Goal: Book appointment/travel/reservation

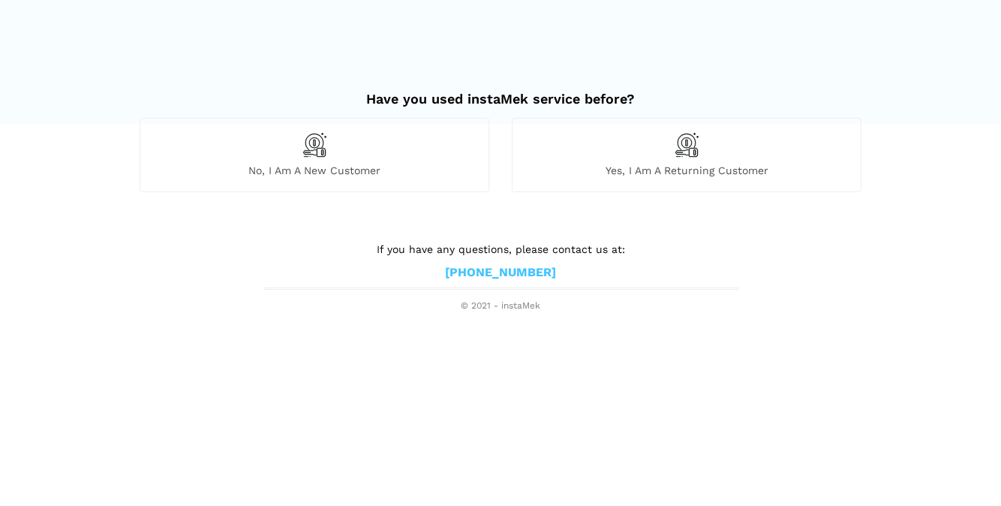
click at [710, 162] on div "Yes, I am a returning customer" at bounding box center [687, 155] width 350 height 74
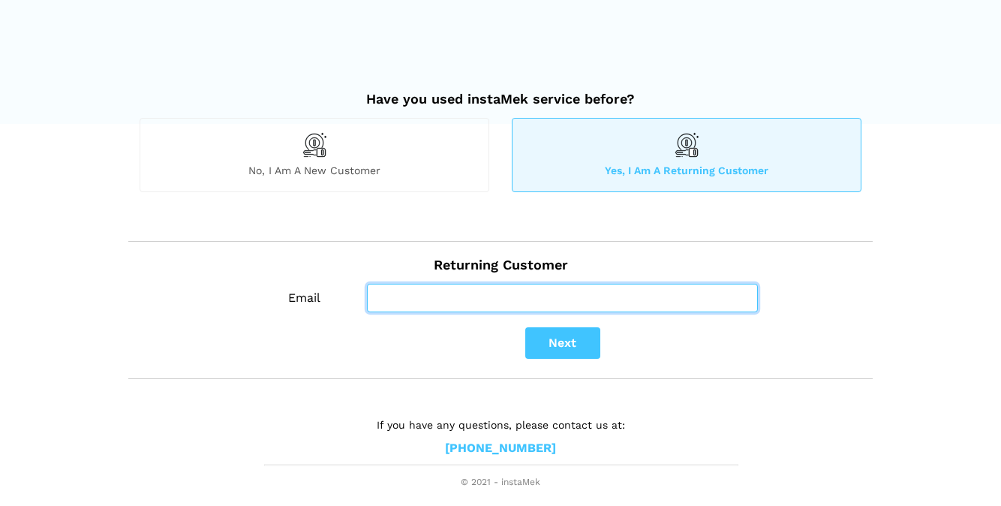
click at [482, 293] on input "Email" at bounding box center [562, 298] width 391 height 29
type input "[EMAIL_ADDRESS][DOMAIN_NAME]"
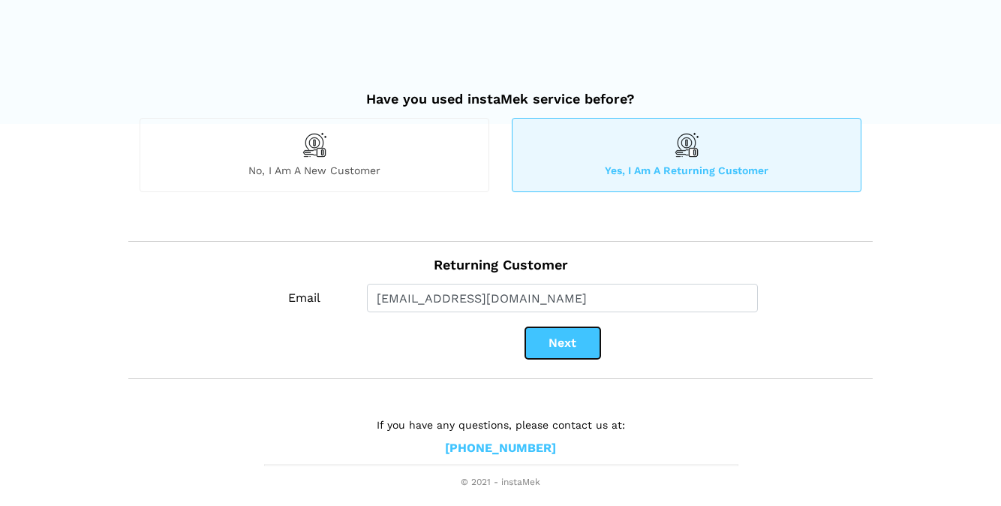
click at [539, 341] on button "Next" at bounding box center [562, 343] width 75 height 32
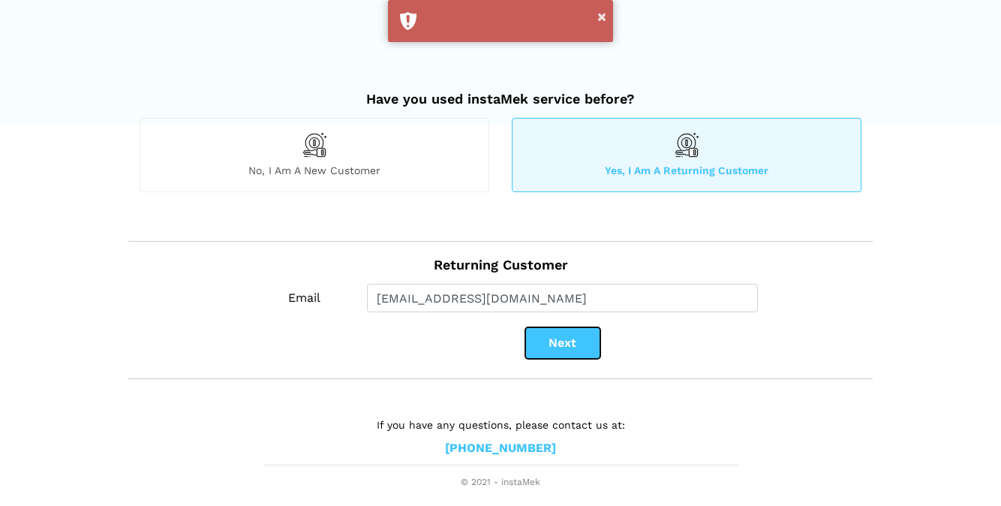
click at [557, 345] on button "Next" at bounding box center [562, 343] width 75 height 32
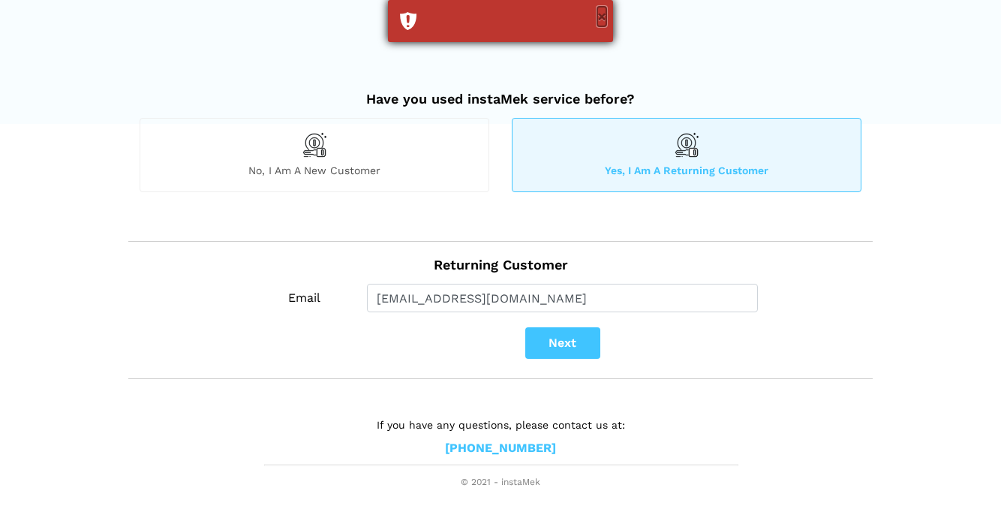
click at [599, 14] on button "×" at bounding box center [601, 17] width 9 height 20
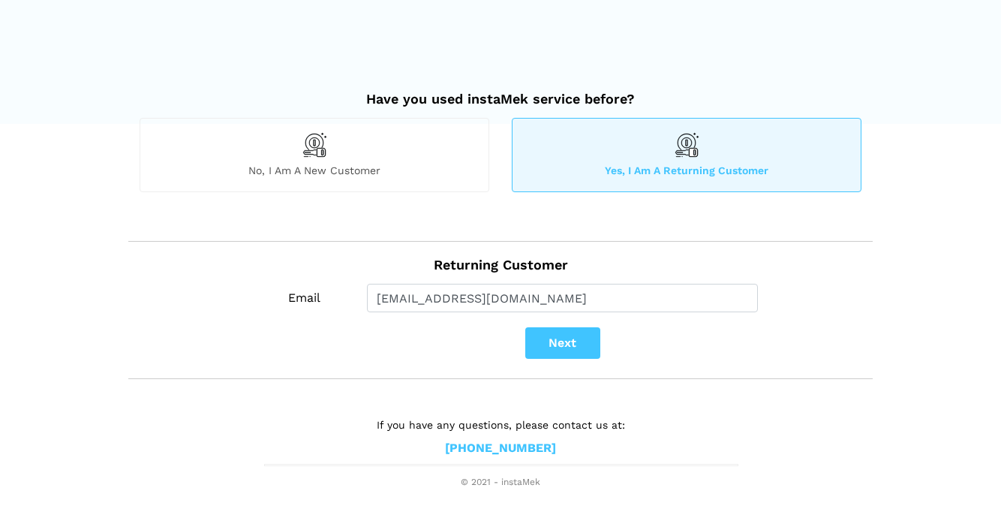
click at [749, 161] on div "Yes, I am a returning customer" at bounding box center [687, 155] width 350 height 74
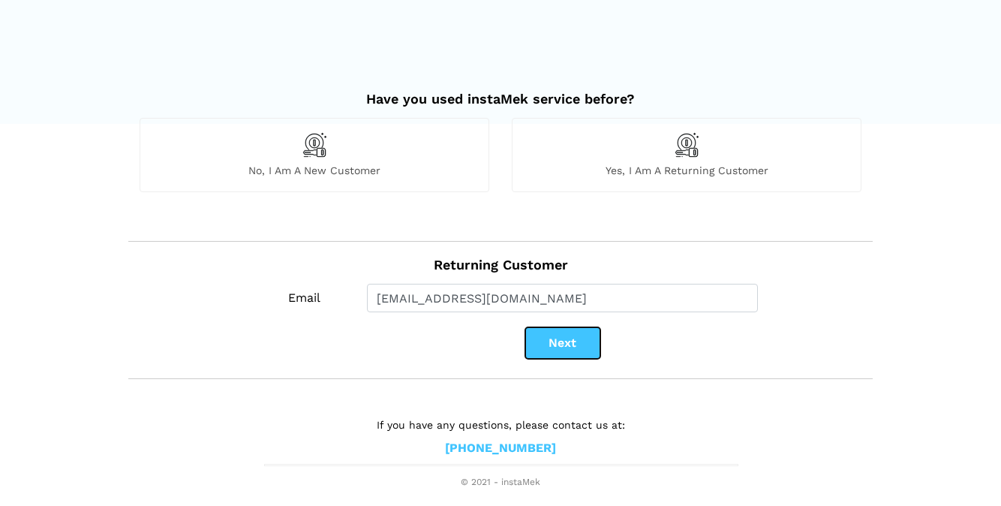
click at [577, 341] on button "Next" at bounding box center [562, 343] width 75 height 32
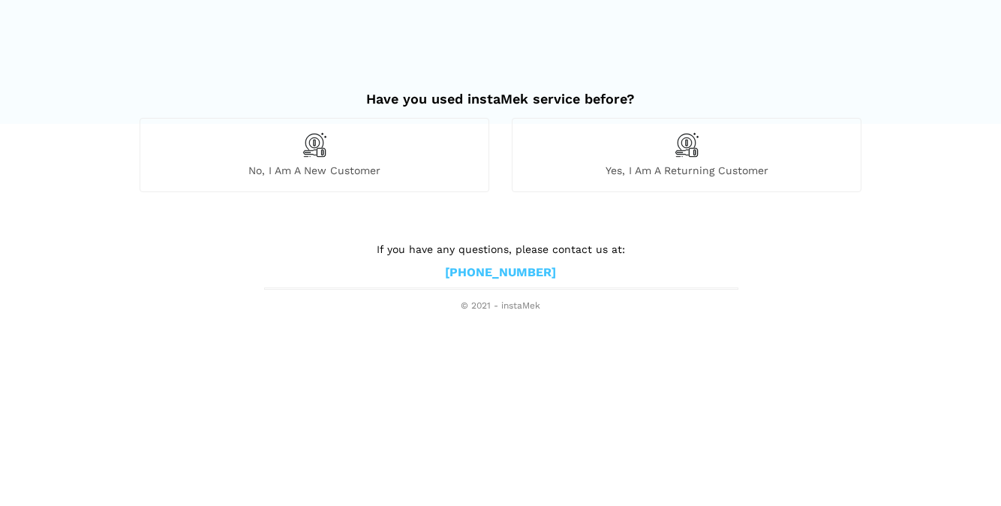
click at [651, 166] on span "Yes, I am a returning customer" at bounding box center [686, 171] width 348 height 14
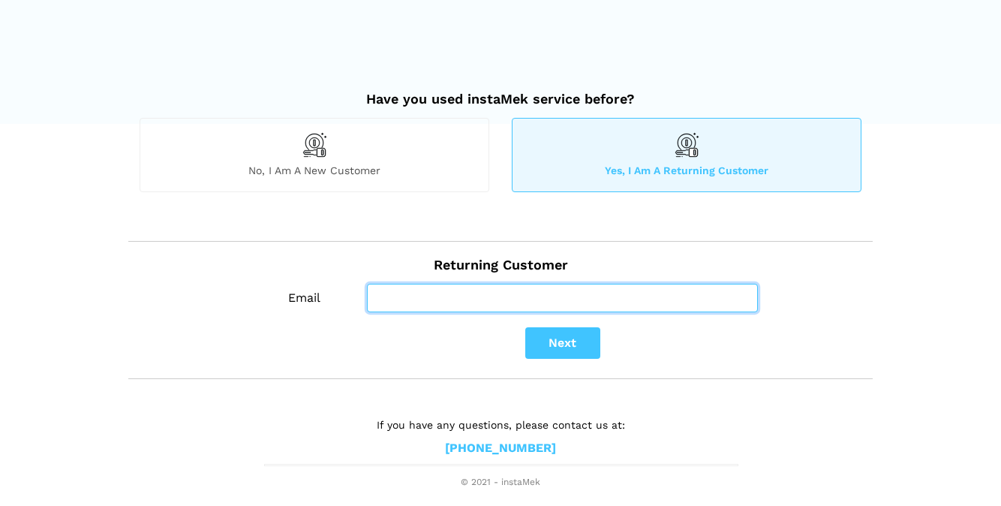
click at [482, 293] on input "Email" at bounding box center [562, 298] width 391 height 29
type input "[EMAIL_ADDRESS][DOMAIN_NAME]"
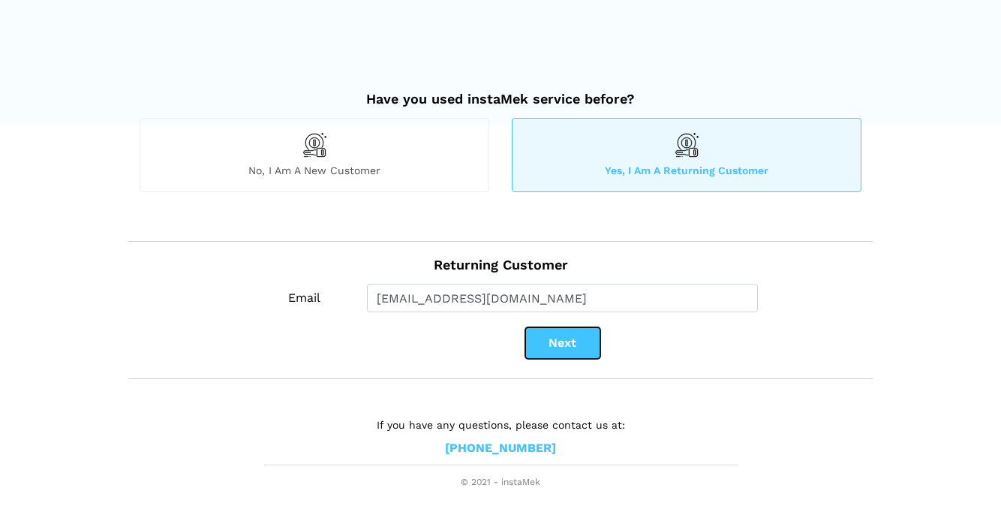
click at [569, 342] on button "Next" at bounding box center [562, 343] width 75 height 32
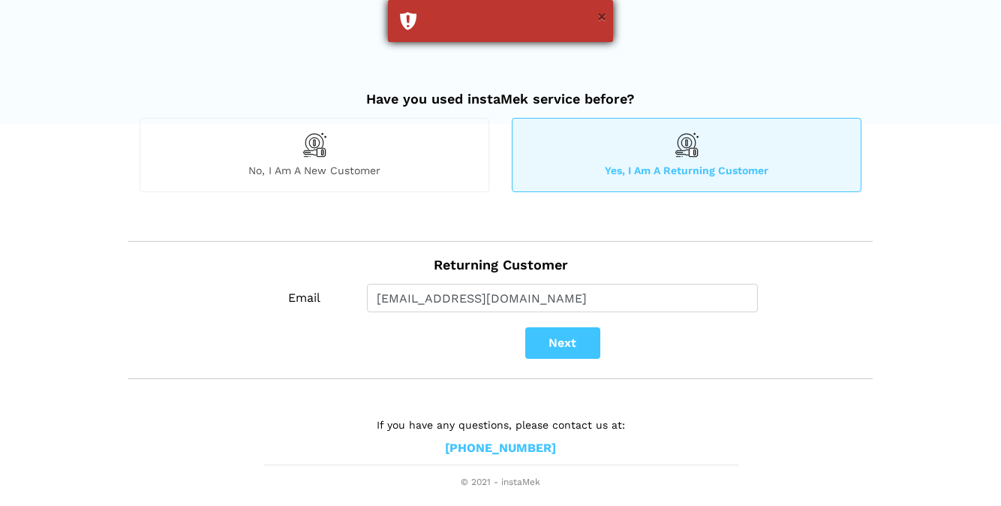
click at [596, 11] on div "×" at bounding box center [500, 21] width 225 height 42
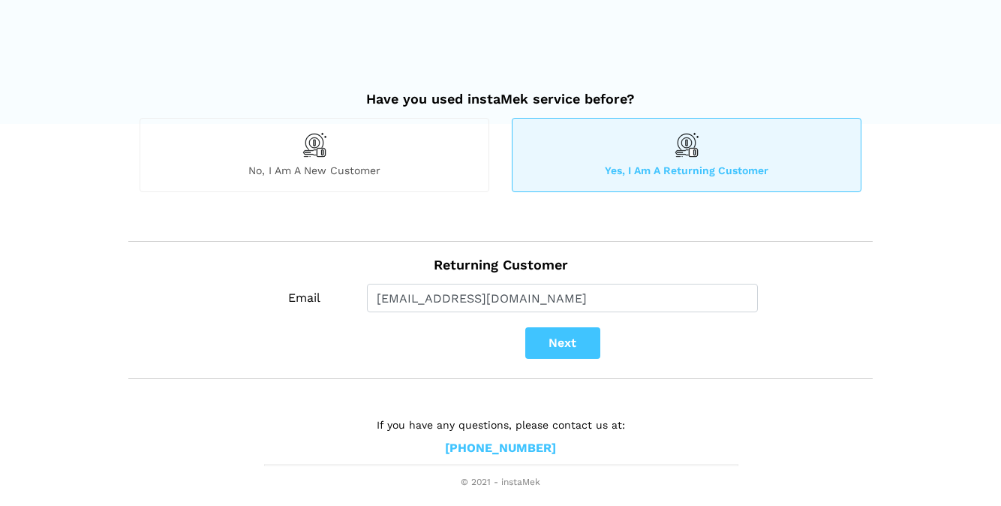
click at [512, 449] on link "[PHONE_NUMBER]" at bounding box center [500, 448] width 111 height 16
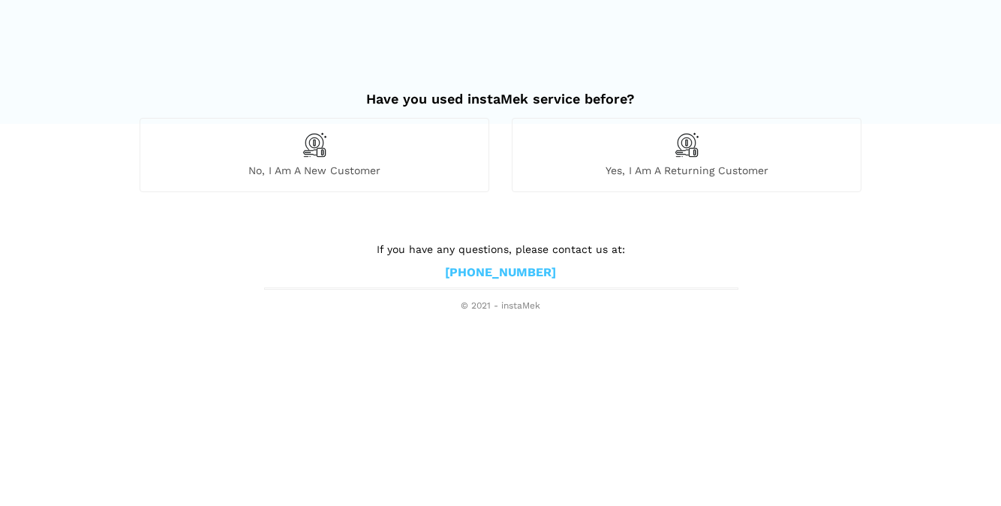
click at [332, 158] on div "No, I am a new customer" at bounding box center [315, 155] width 350 height 74
